Goal: Task Accomplishment & Management: Manage account settings

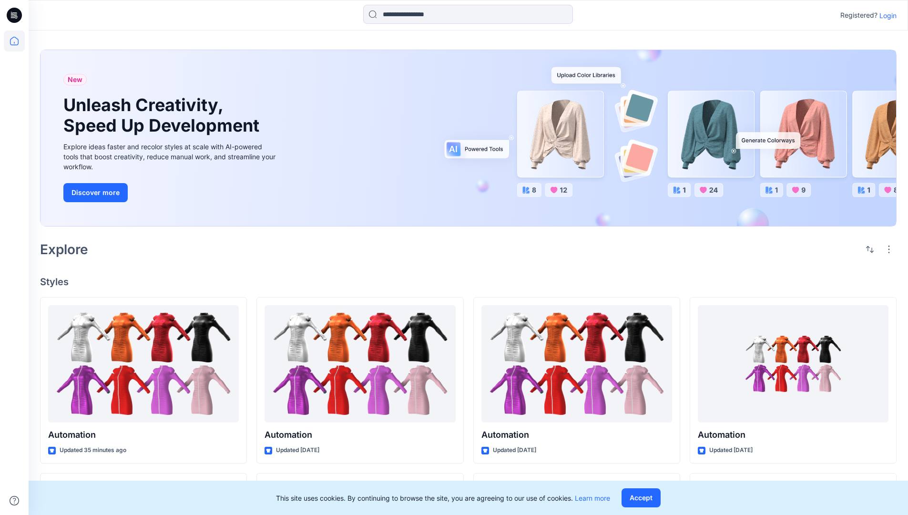
click at [886, 15] on p "Login" at bounding box center [888, 15] width 17 height 10
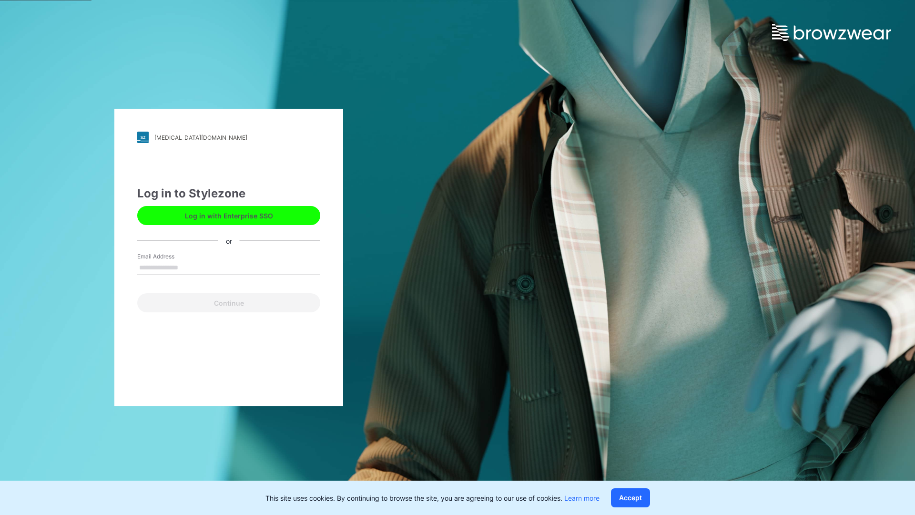
click at [188, 267] on input "Email Address" at bounding box center [228, 268] width 183 height 14
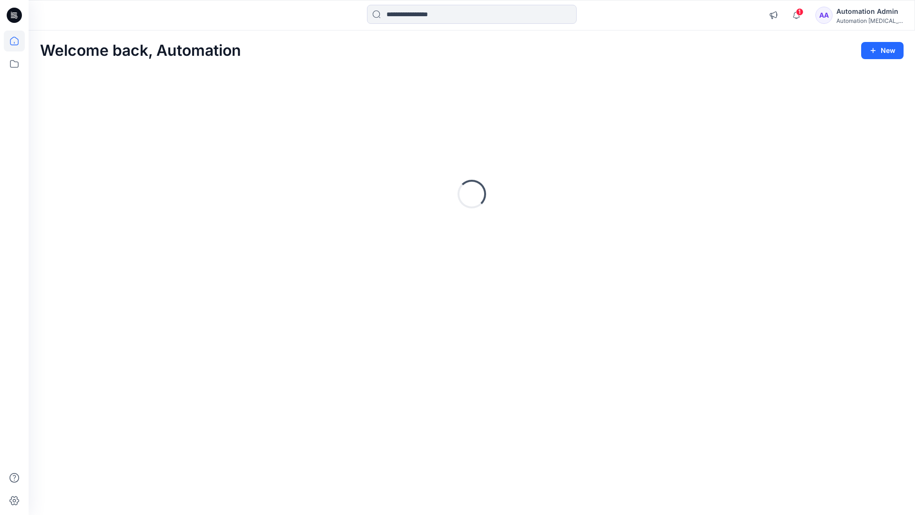
click at [18, 41] on icon at bounding box center [14, 41] width 9 height 9
click at [417, 14] on input at bounding box center [472, 14] width 210 height 19
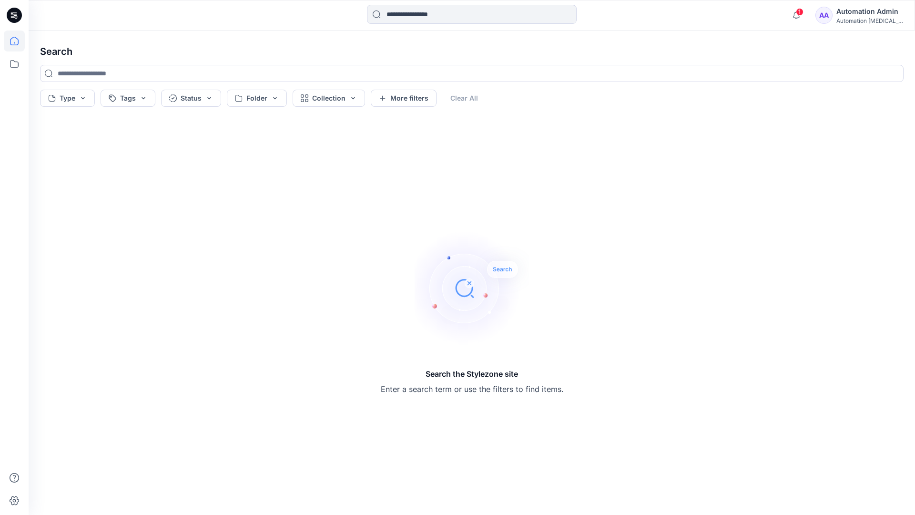
click at [10, 44] on icon at bounding box center [14, 41] width 9 height 9
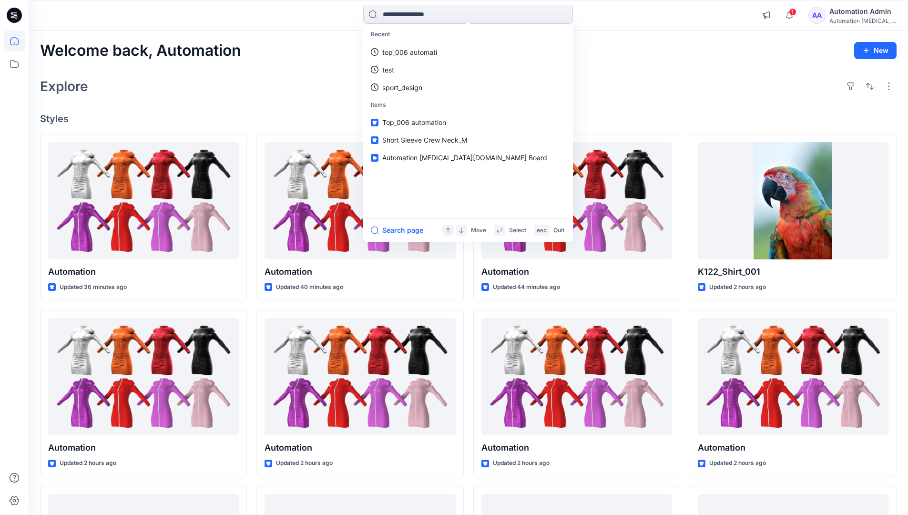
click at [399, 19] on input at bounding box center [468, 14] width 210 height 19
click at [409, 229] on button "Search page" at bounding box center [397, 230] width 52 height 11
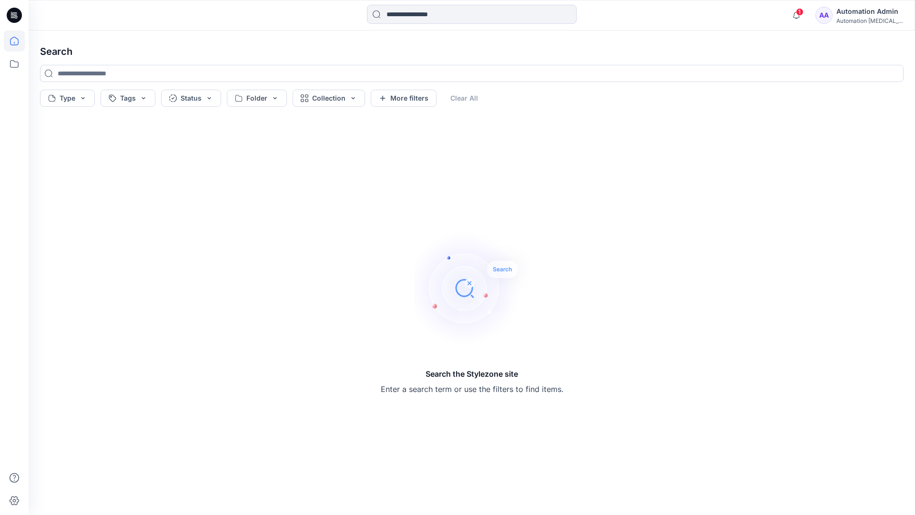
click at [17, 38] on icon at bounding box center [14, 41] width 21 height 21
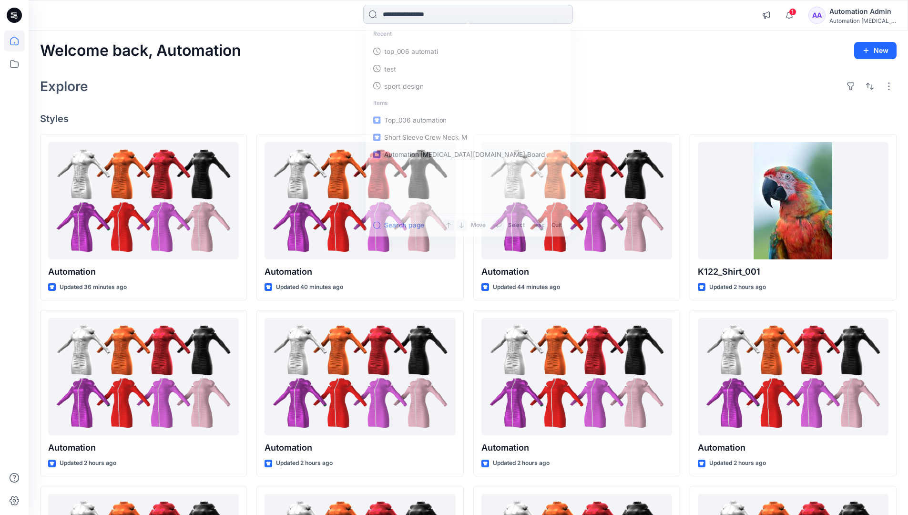
click at [411, 14] on input at bounding box center [468, 14] width 210 height 19
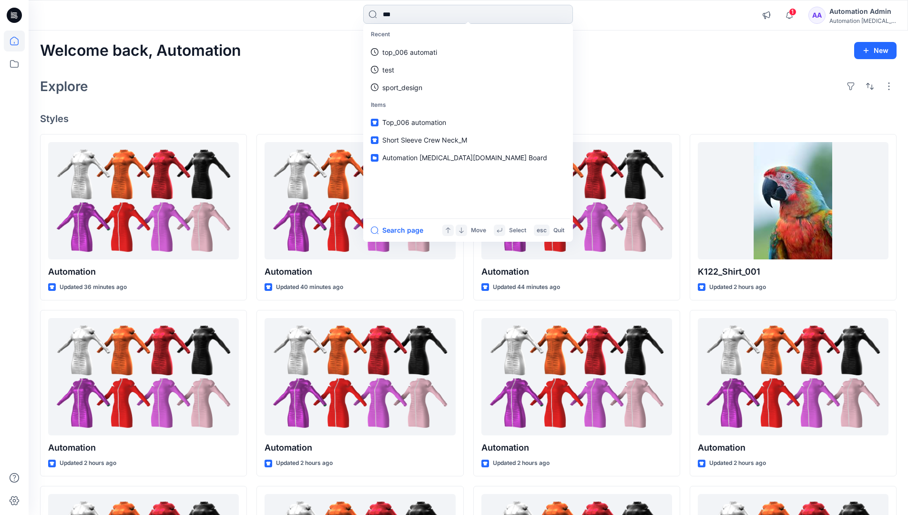
type input "****"
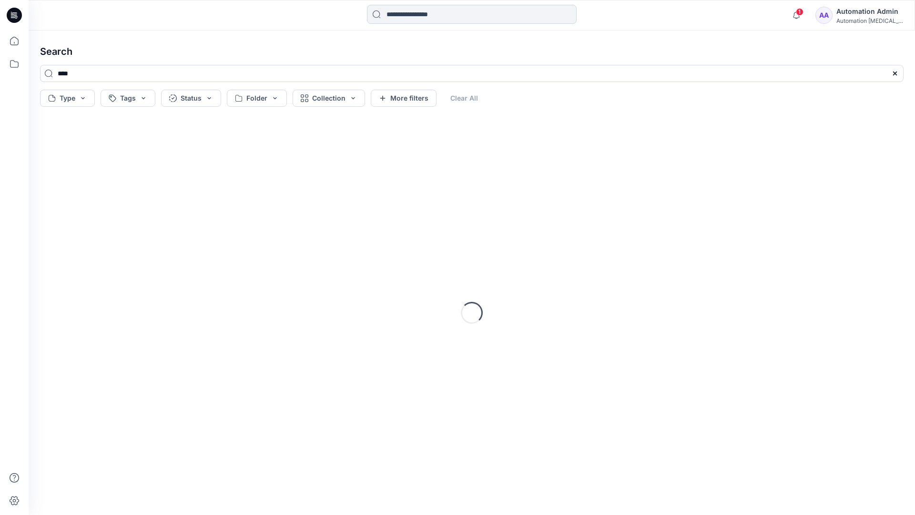
click at [413, 17] on input at bounding box center [472, 14] width 210 height 19
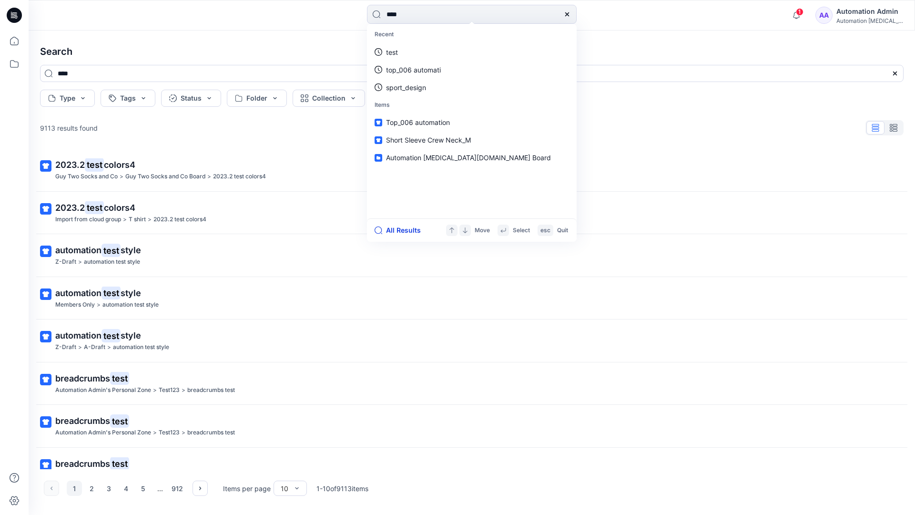
type input "****"
click at [393, 231] on button "All Results" at bounding box center [401, 230] width 52 height 11
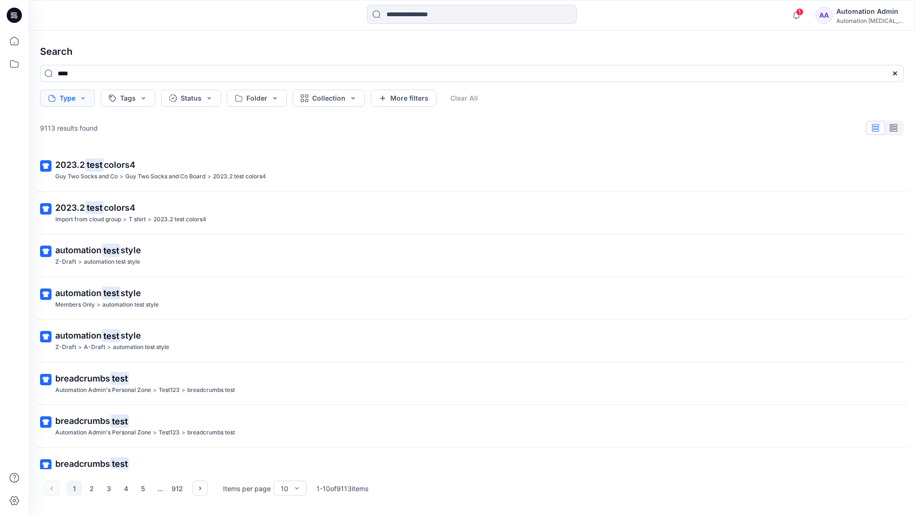
click at [82, 102] on button "Type" at bounding box center [67, 98] width 55 height 17
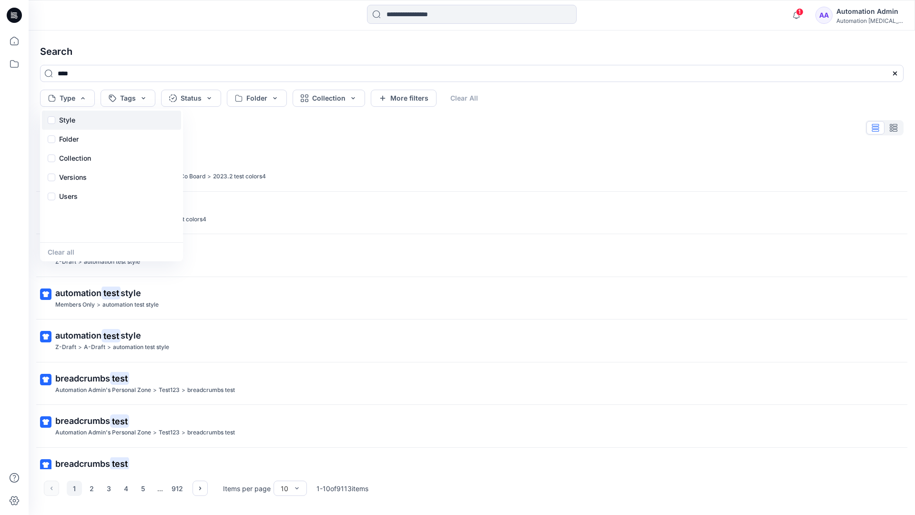
click at [79, 118] on div "Style" at bounding box center [111, 120] width 139 height 19
click at [68, 142] on p "Folder" at bounding box center [69, 139] width 20 height 11
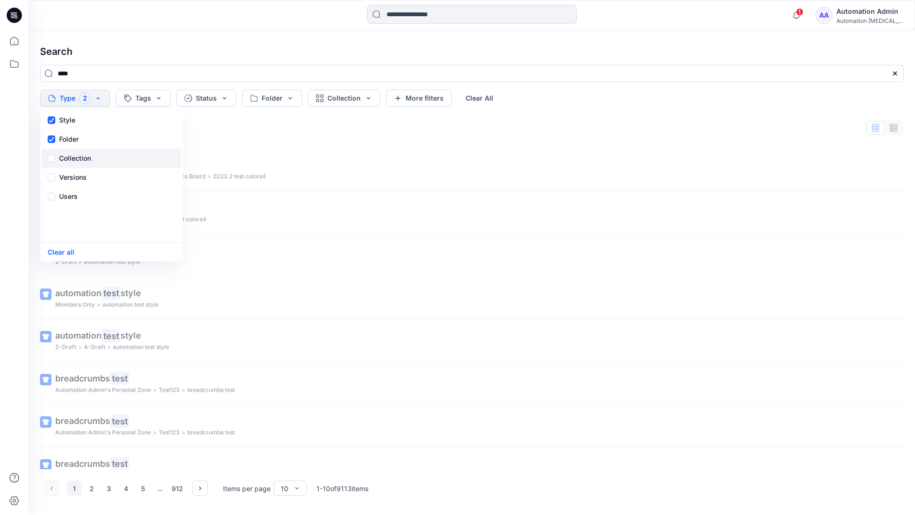
click at [78, 154] on p "Collection" at bounding box center [75, 158] width 32 height 11
click at [77, 175] on p "Versions" at bounding box center [73, 177] width 28 height 11
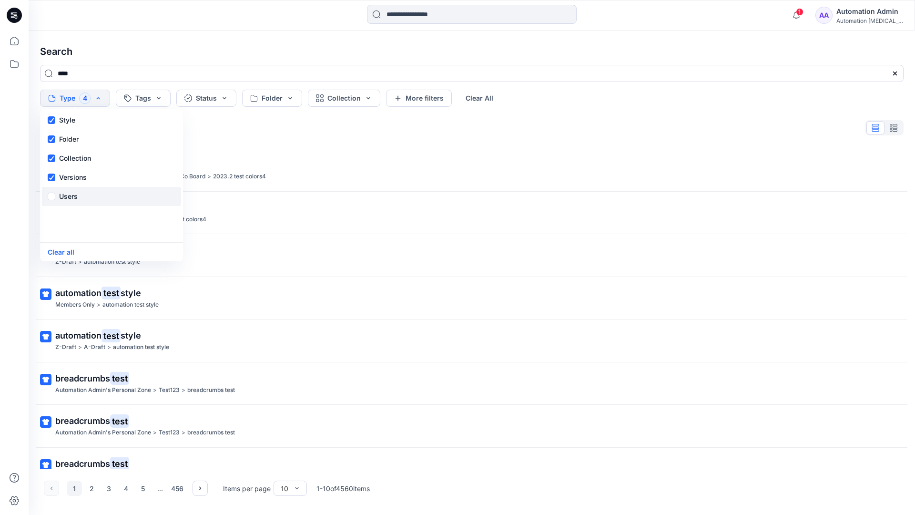
click at [71, 194] on p "Users" at bounding box center [68, 196] width 19 height 11
click at [65, 254] on button "Clear all" at bounding box center [61, 252] width 27 height 11
click at [133, 95] on button "Tags" at bounding box center [128, 98] width 55 height 17
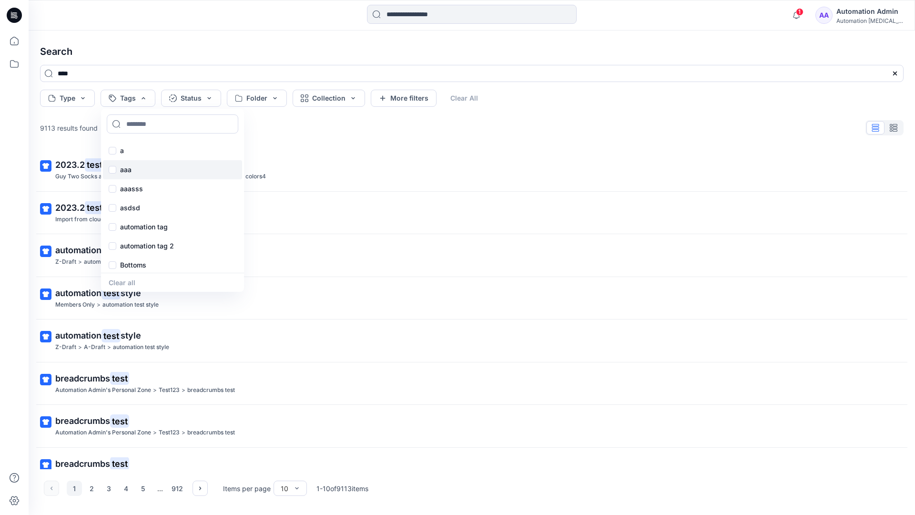
click at [125, 165] on p "aaa" at bounding box center [125, 169] width 11 height 11
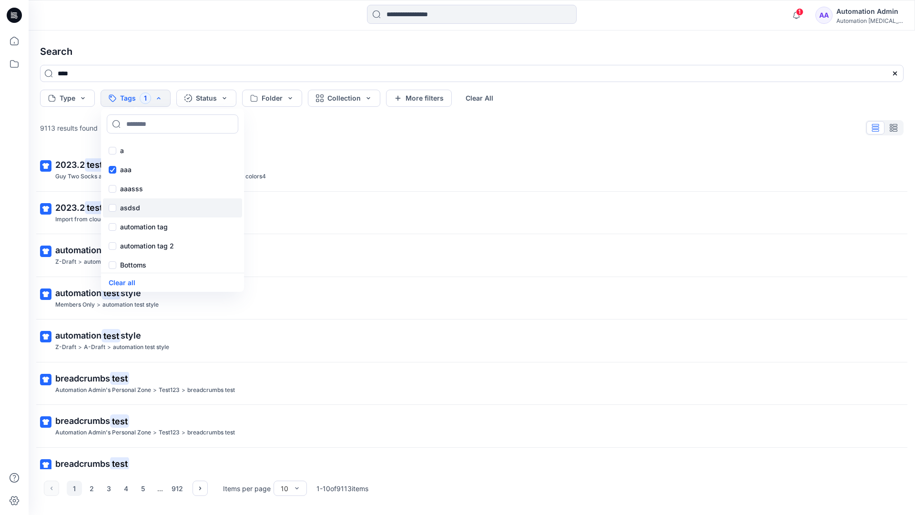
click at [124, 206] on p "asdsd" at bounding box center [130, 207] width 20 height 11
click at [125, 226] on p "automation tag" at bounding box center [144, 226] width 48 height 11
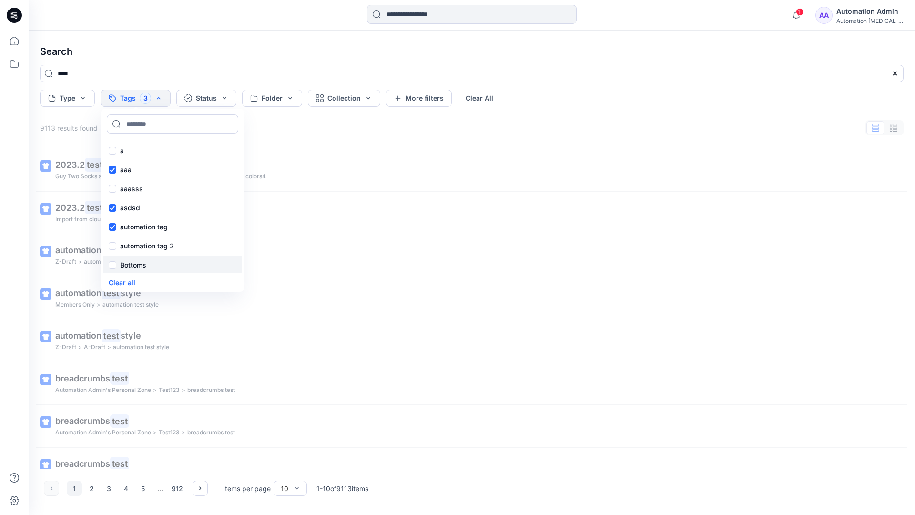
click at [130, 265] on p "Bottoms" at bounding box center [133, 264] width 26 height 11
click at [142, 204] on div "Core" at bounding box center [172, 205] width 139 height 19
click at [140, 223] on div "f" at bounding box center [172, 225] width 139 height 19
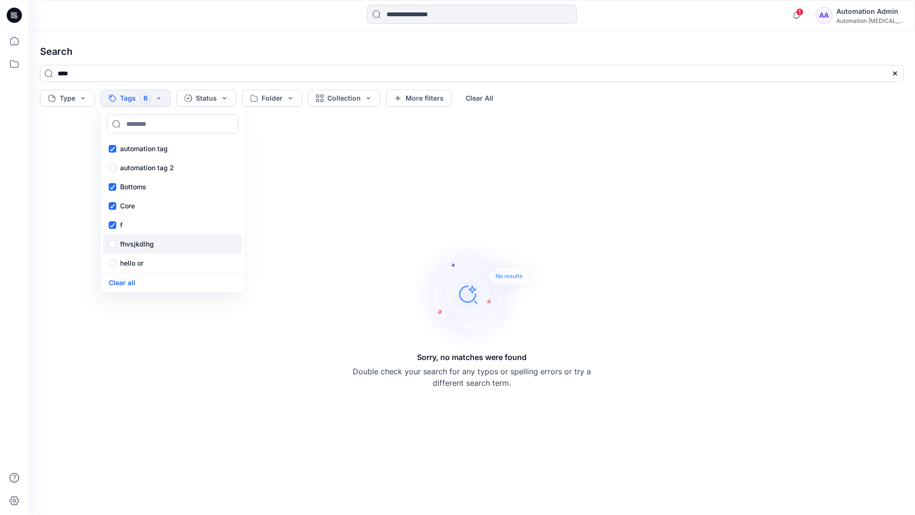
click at [144, 242] on p "fhvsjkdlhg" at bounding box center [137, 243] width 34 height 11
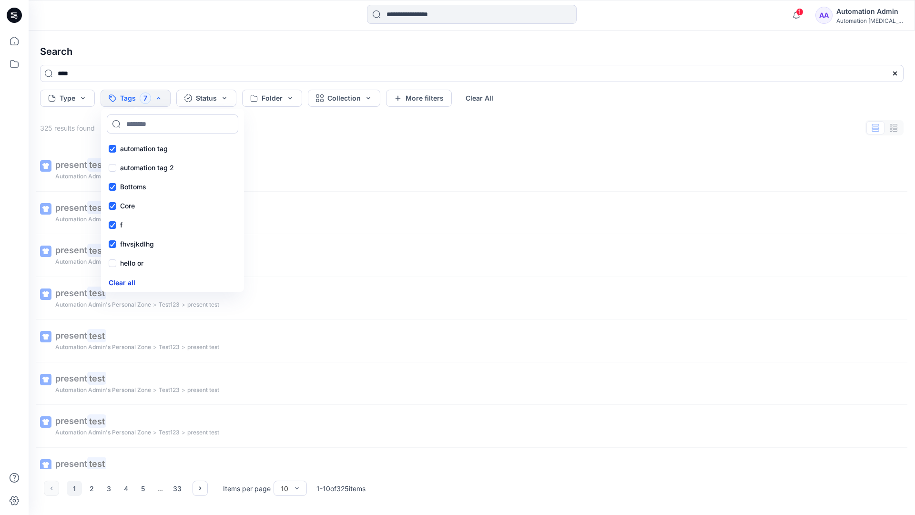
click at [128, 280] on button "Clear all" at bounding box center [122, 282] width 27 height 11
click at [195, 100] on button "Status" at bounding box center [191, 98] width 60 height 17
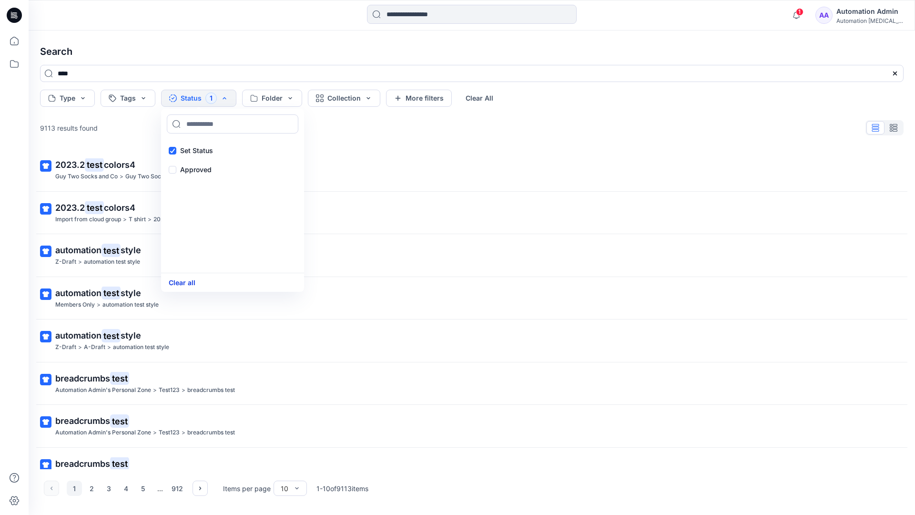
click at [179, 284] on button "Clear all" at bounding box center [182, 282] width 27 height 11
click at [273, 104] on button "Folder" at bounding box center [257, 98] width 60 height 17
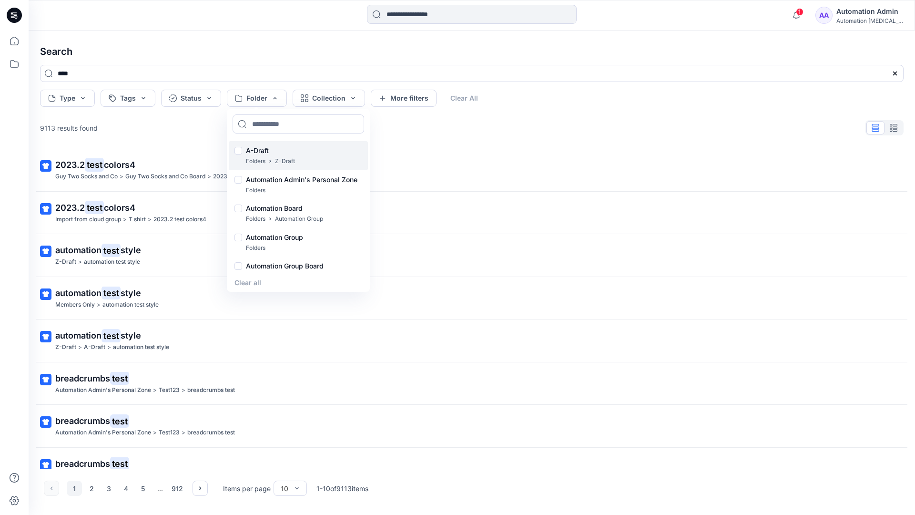
click at [260, 147] on p "A-Draft" at bounding box center [270, 150] width 49 height 11
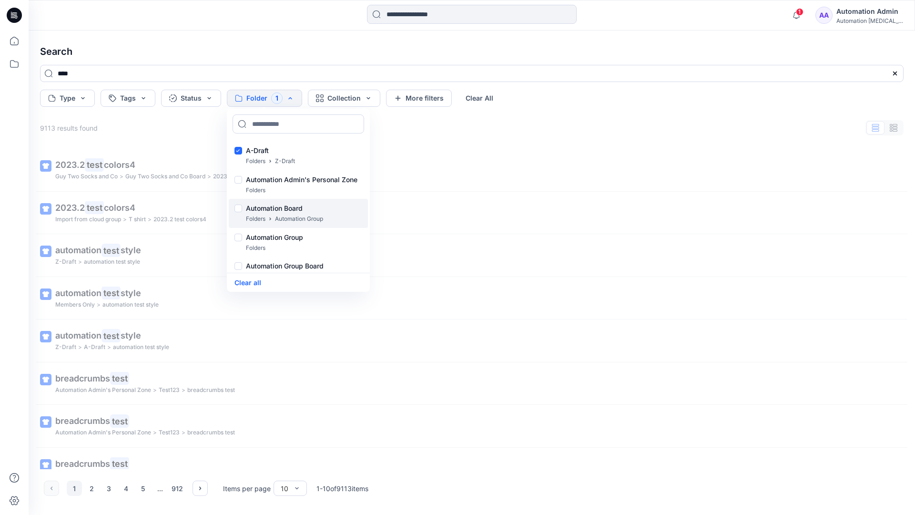
click at [256, 214] on p "Folders" at bounding box center [256, 219] width 20 height 10
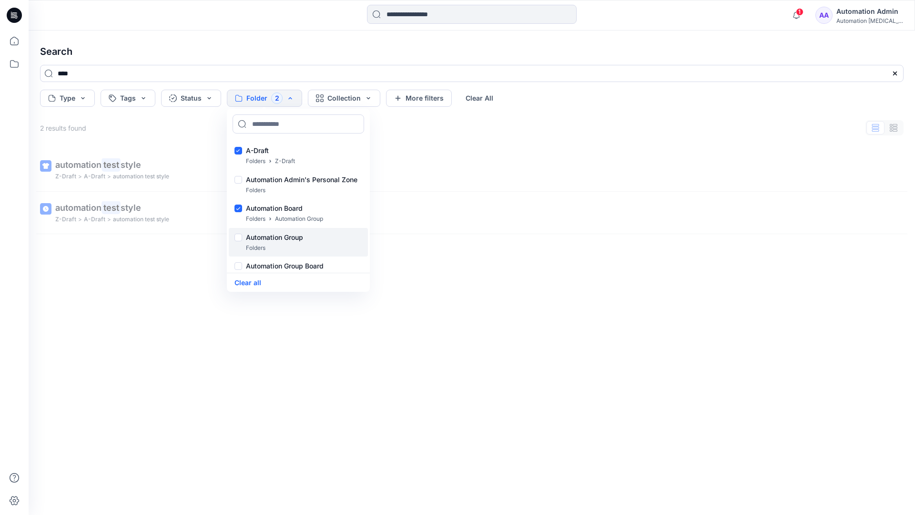
click at [253, 244] on p "Folders" at bounding box center [256, 248] width 20 height 10
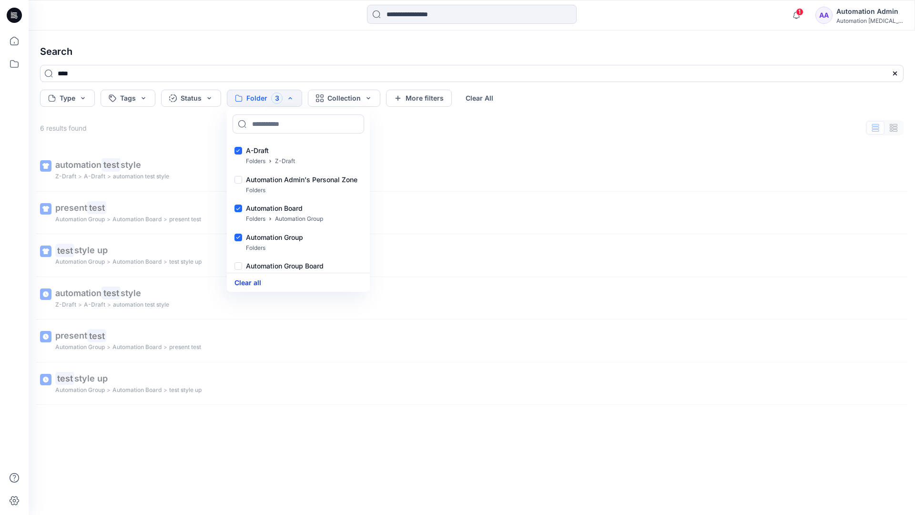
click at [255, 282] on button "Clear all" at bounding box center [248, 282] width 27 height 11
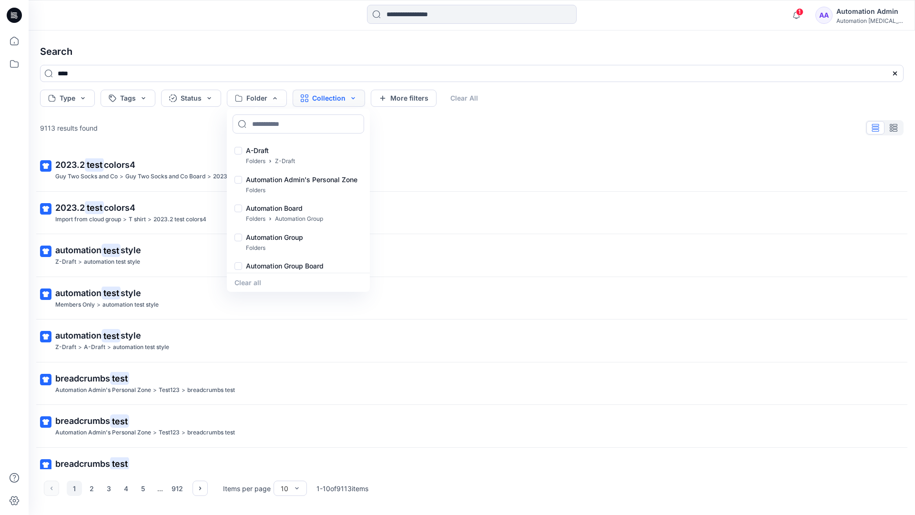
click at [341, 101] on button "Collection" at bounding box center [329, 98] width 72 height 17
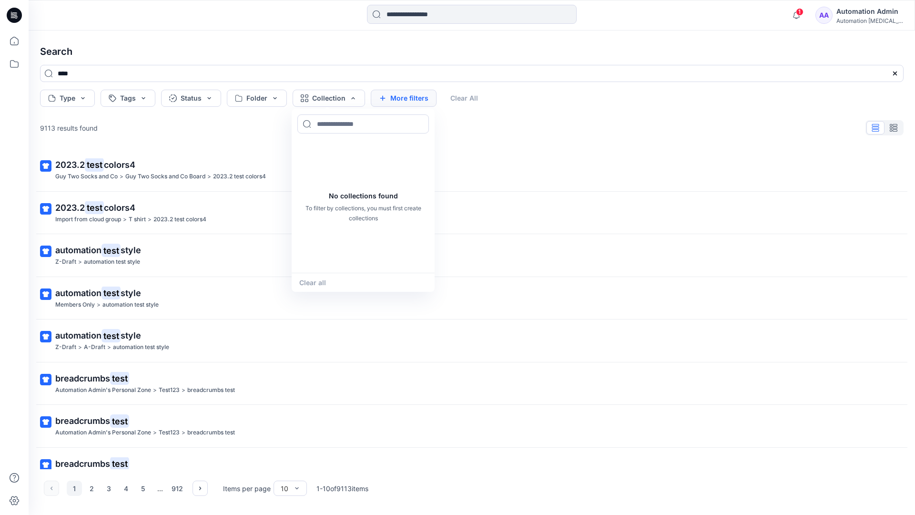
click at [401, 96] on button "More filters" at bounding box center [404, 98] width 66 height 17
click at [430, 99] on button "Created by" at bounding box center [408, 98] width 75 height 17
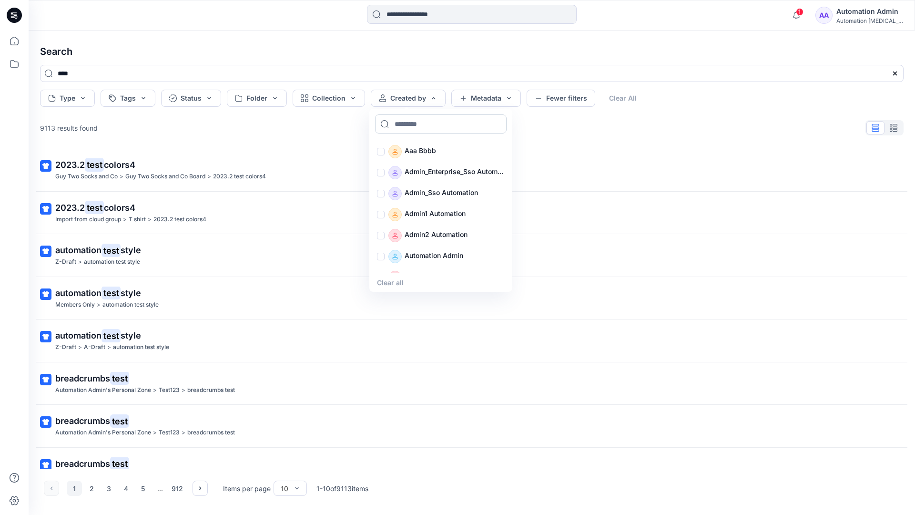
click at [419, 123] on input at bounding box center [441, 123] width 132 height 19
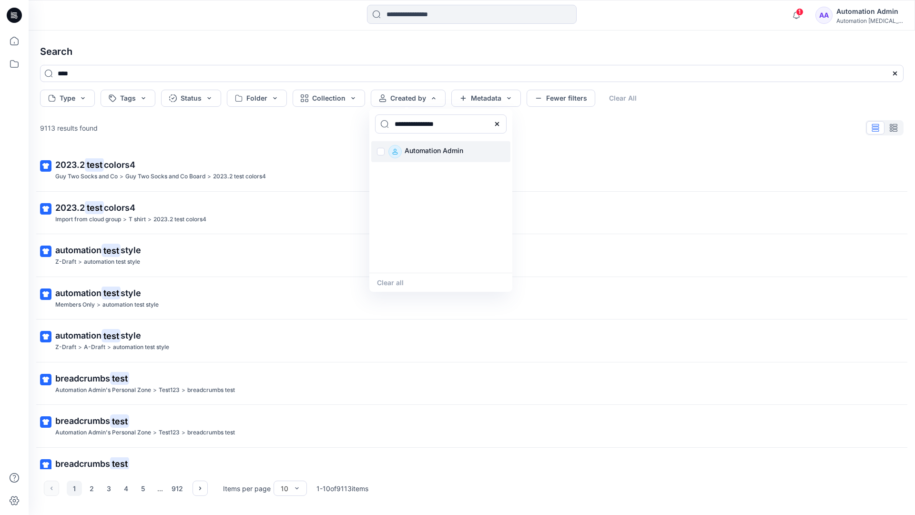
type input "**********"
click at [428, 150] on p "Automation Admin" at bounding box center [434, 151] width 59 height 13
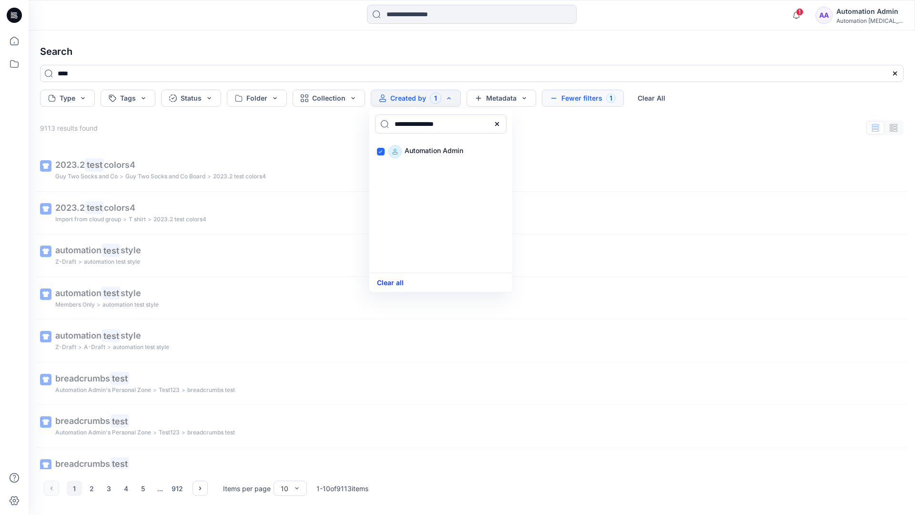
click at [396, 280] on button "Clear all" at bounding box center [390, 282] width 27 height 11
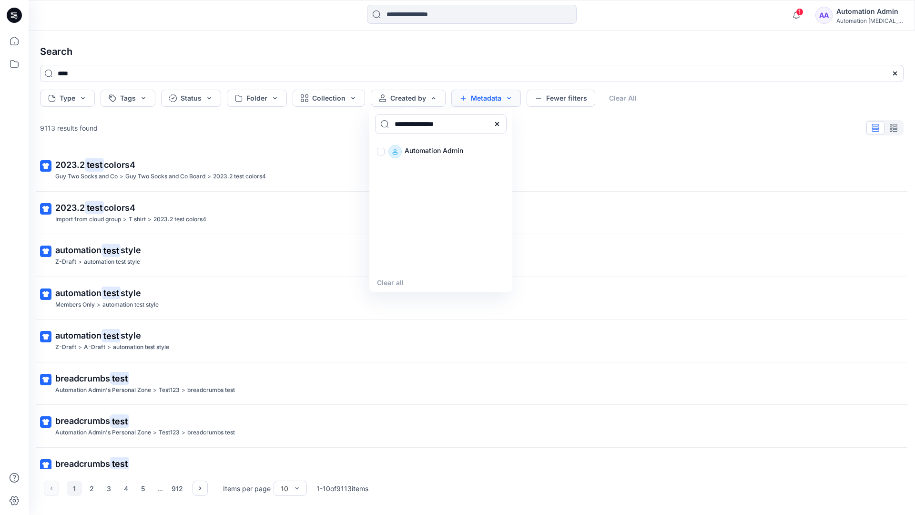
click at [486, 100] on button "Metadata" at bounding box center [487, 98] width 70 height 17
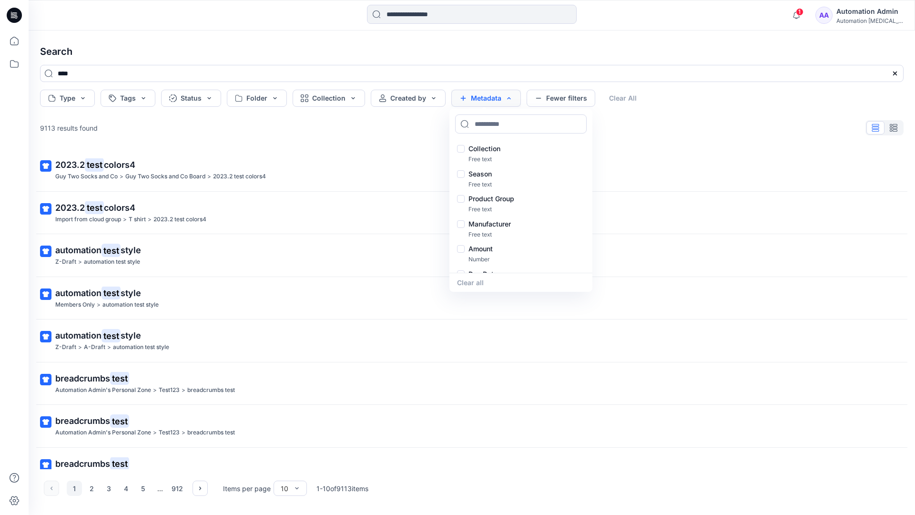
click at [489, 102] on button "Metadata" at bounding box center [487, 98] width 70 height 17
click at [558, 101] on button "Fewer filters" at bounding box center [561, 98] width 69 height 17
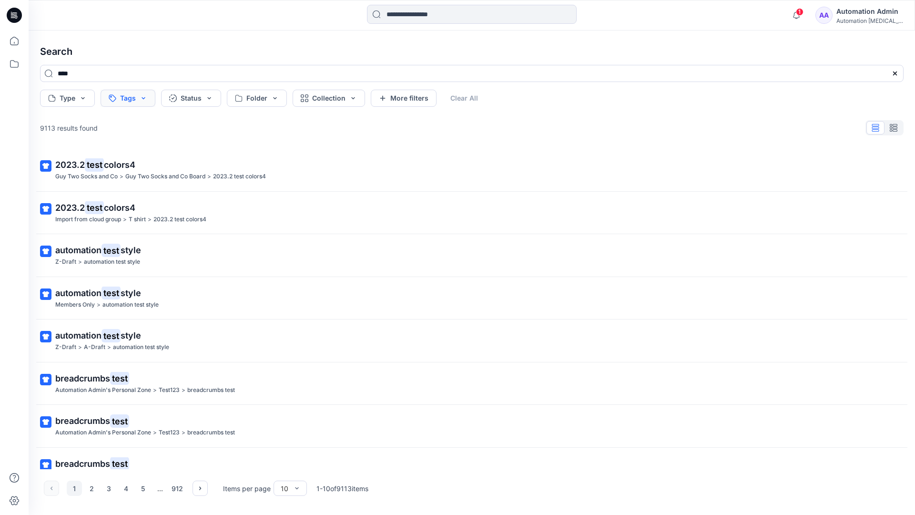
click at [129, 99] on button "Tags" at bounding box center [128, 98] width 55 height 17
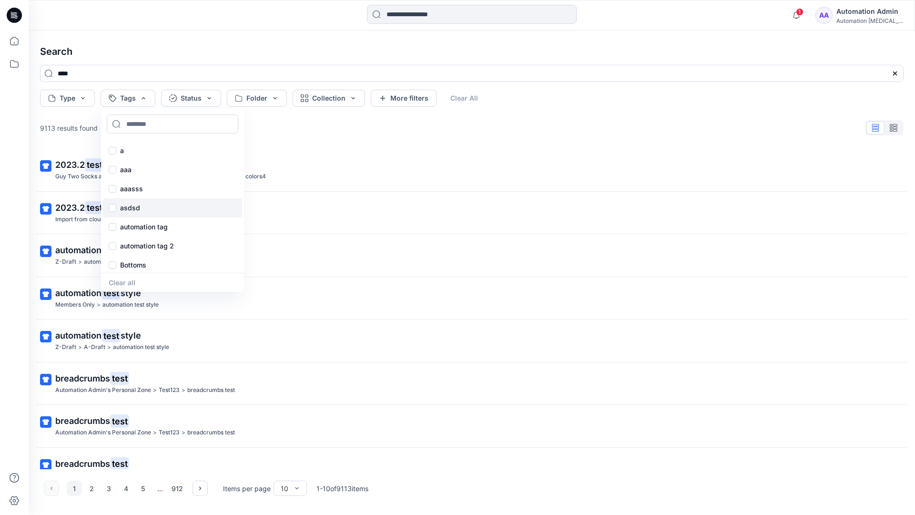
click at [129, 214] on div "asdsd" at bounding box center [172, 207] width 139 height 19
click at [483, 95] on button "Clear All" at bounding box center [480, 98] width 44 height 17
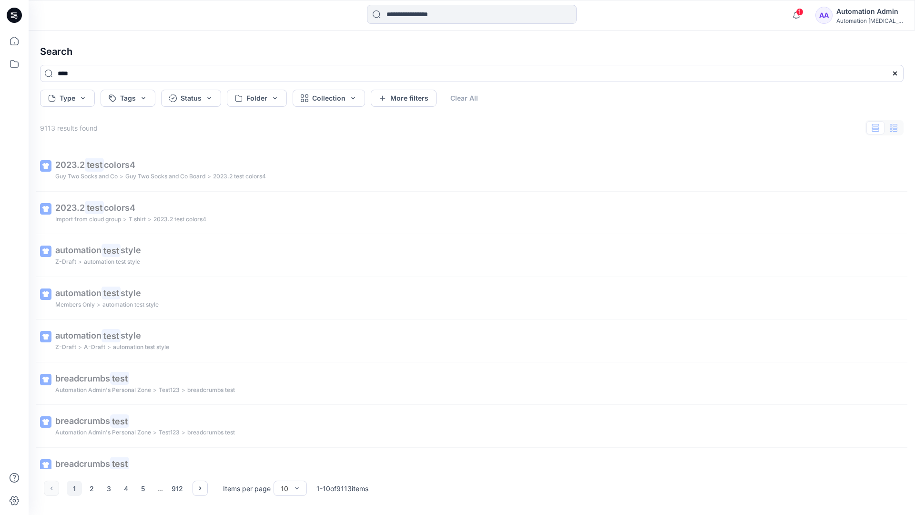
click at [898, 130] on button "button" at bounding box center [894, 127] width 18 height 13
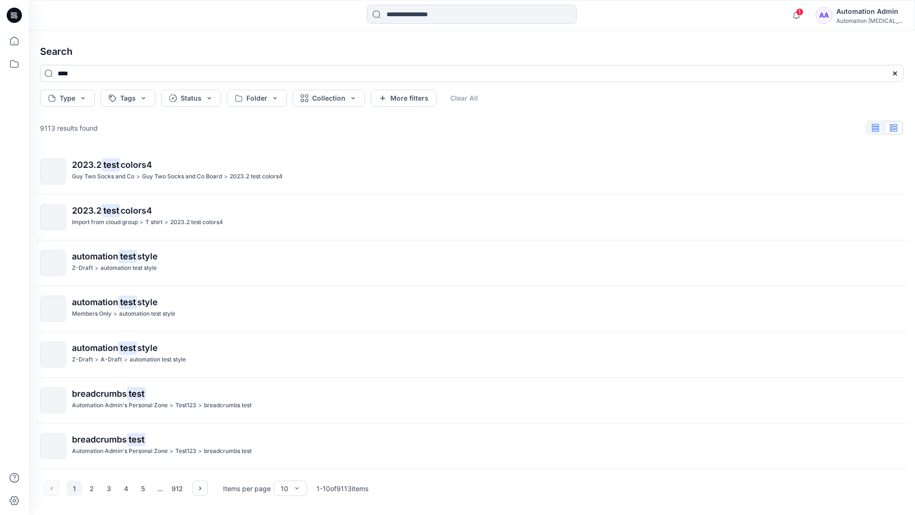
click at [877, 128] on icon "button" at bounding box center [876, 128] width 7 height 8
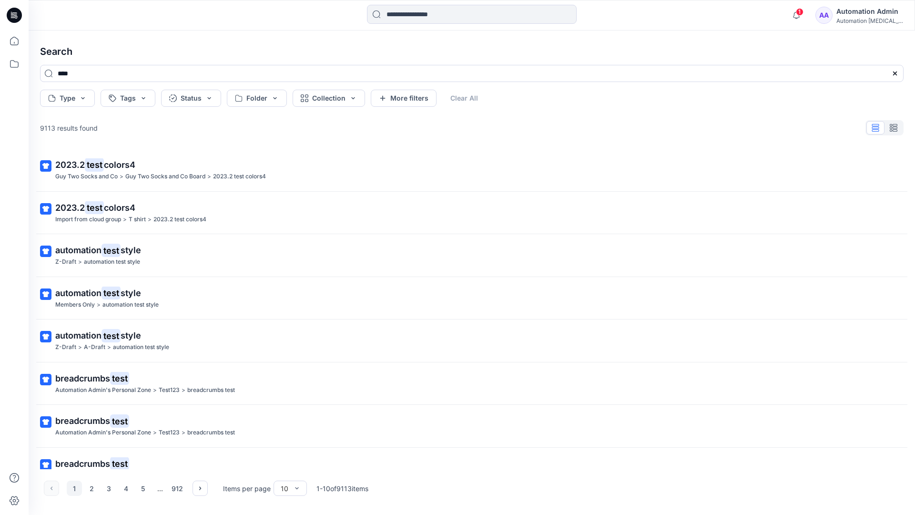
click at [842, 17] on div "AA Automation Admin Automation [MEDICAL_DATA]..." at bounding box center [860, 15] width 88 height 19
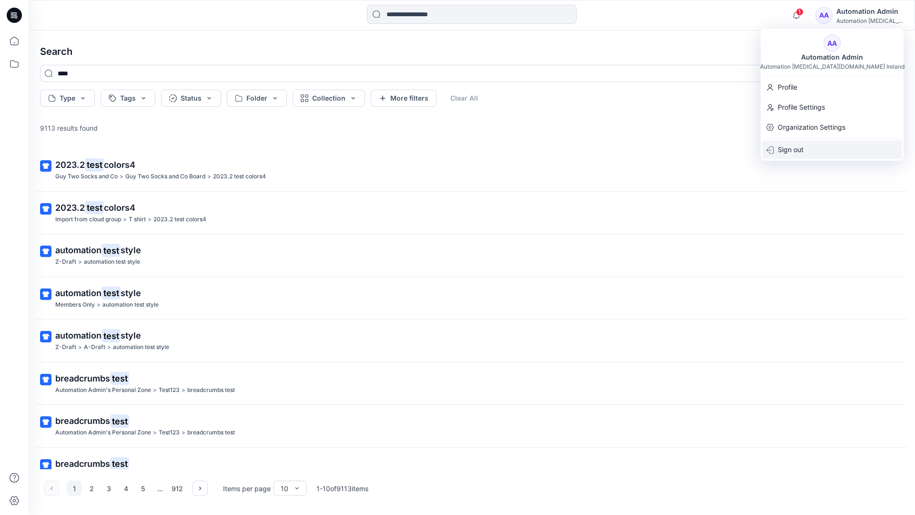
click at [805, 143] on div "Sign out" at bounding box center [832, 150] width 139 height 18
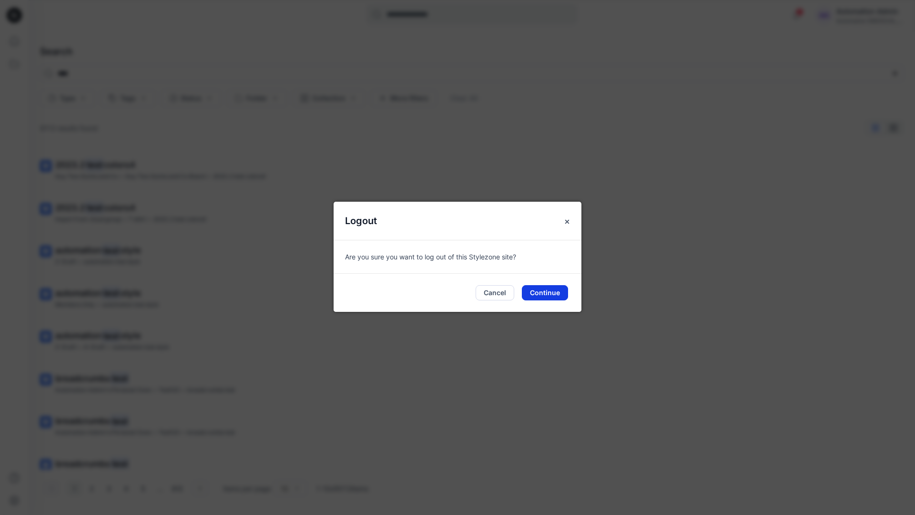
click at [547, 288] on button "Continue" at bounding box center [545, 292] width 46 height 15
